Goal: Check status: Check status

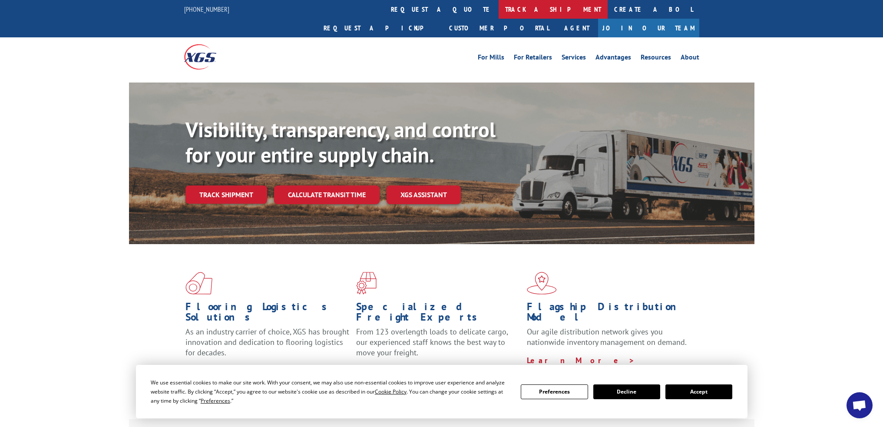
click at [499, 9] on link "track a shipment" at bounding box center [553, 9] width 109 height 19
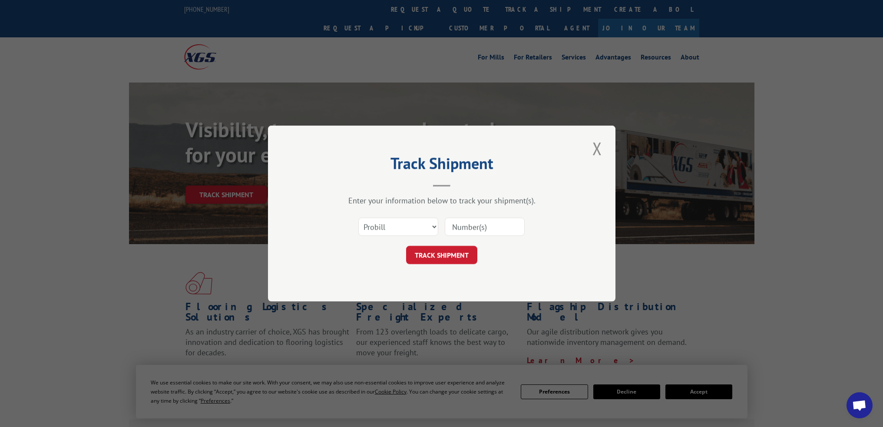
click at [465, 222] on input at bounding box center [485, 227] width 80 height 18
type input "16385447"
click at [463, 258] on button "TRACK SHIPMENT" at bounding box center [441, 255] width 71 height 18
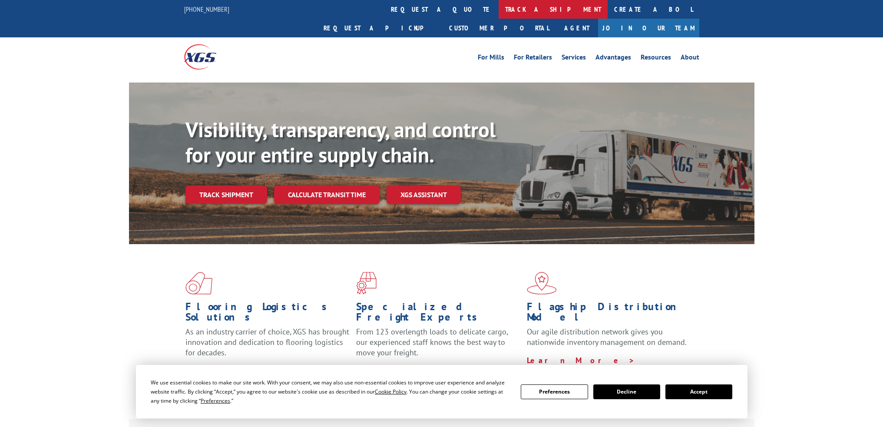
click at [499, 14] on link "track a shipment" at bounding box center [553, 9] width 109 height 19
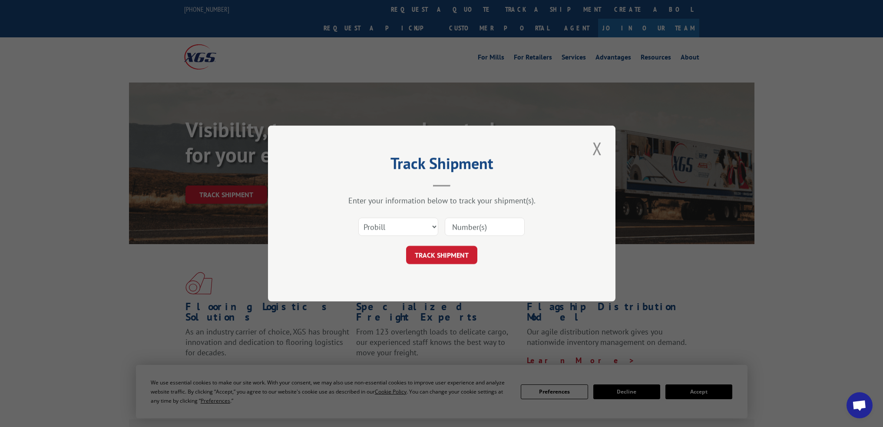
click at [470, 224] on input at bounding box center [485, 227] width 80 height 18
type input "163558447"
click at [467, 247] on button "TRACK SHIPMENT" at bounding box center [441, 255] width 71 height 18
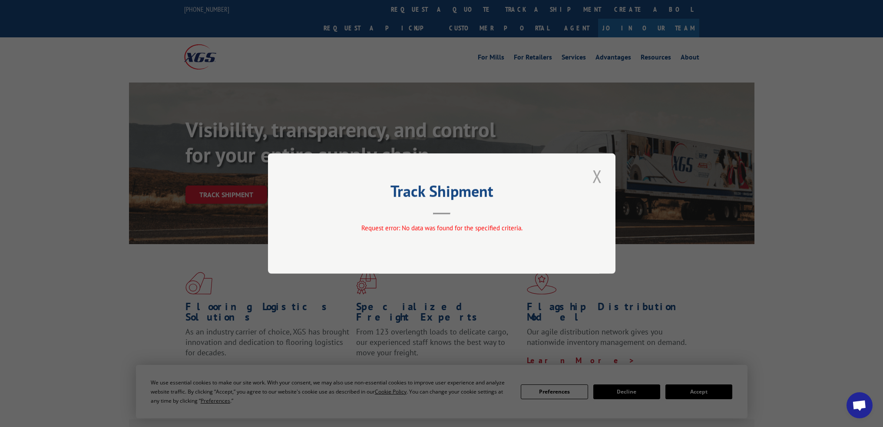
click at [599, 173] on button "Close modal" at bounding box center [597, 176] width 15 height 24
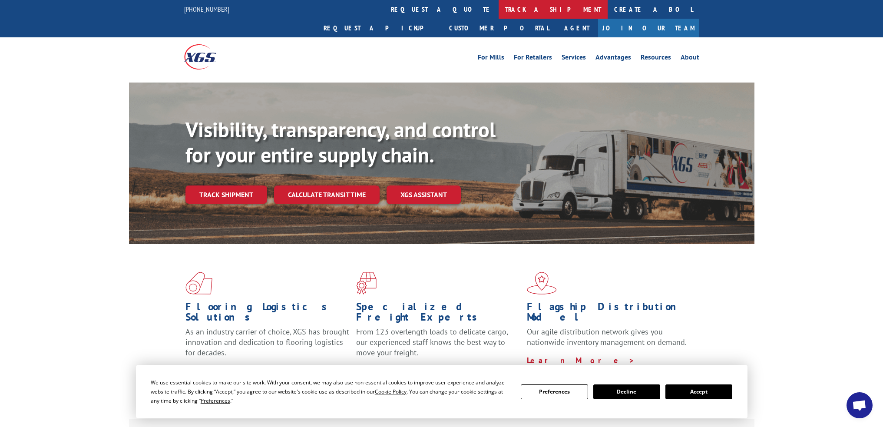
click at [499, 13] on link "track a shipment" at bounding box center [553, 9] width 109 height 19
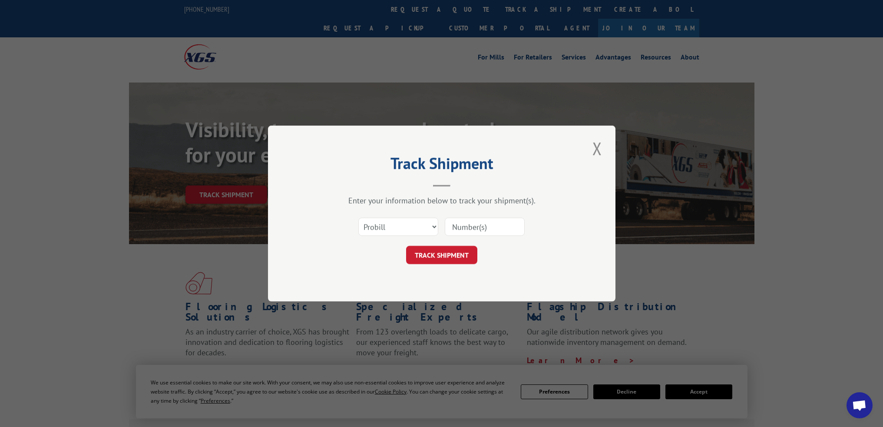
click at [461, 228] on input at bounding box center [485, 227] width 80 height 18
paste input "16385447"
type input "16385447"
drag, startPoint x: 463, startPoint y: 253, endPoint x: 468, endPoint y: 253, distance: 5.2
click at [464, 253] on button "TRACK SHIPMENT" at bounding box center [441, 255] width 71 height 18
